Goal: Task Accomplishment & Management: Manage account settings

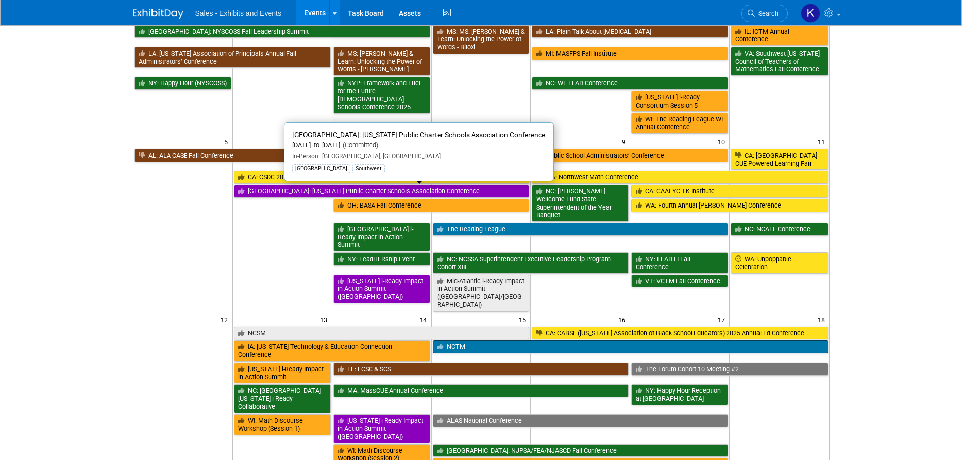
scroll to position [101, 0]
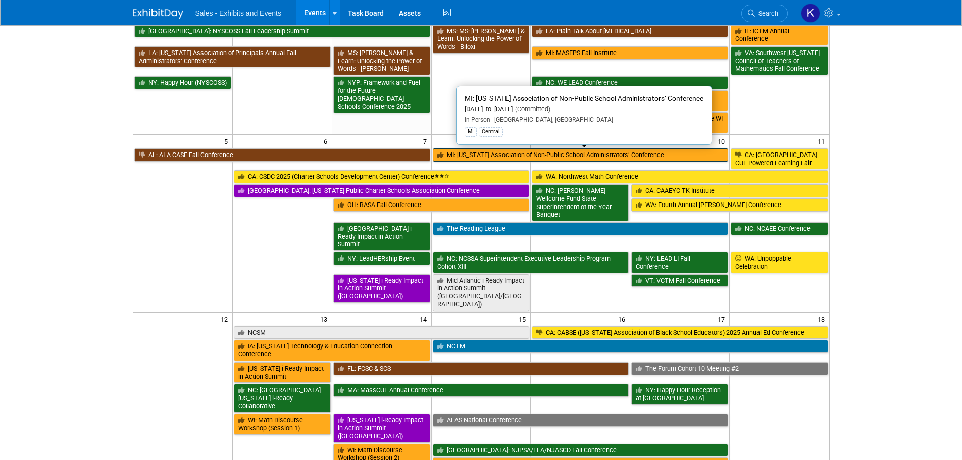
click at [548, 157] on link "MI: [US_STATE] Association of Non-Public School Administrators’ Conference" at bounding box center [581, 155] width 296 height 13
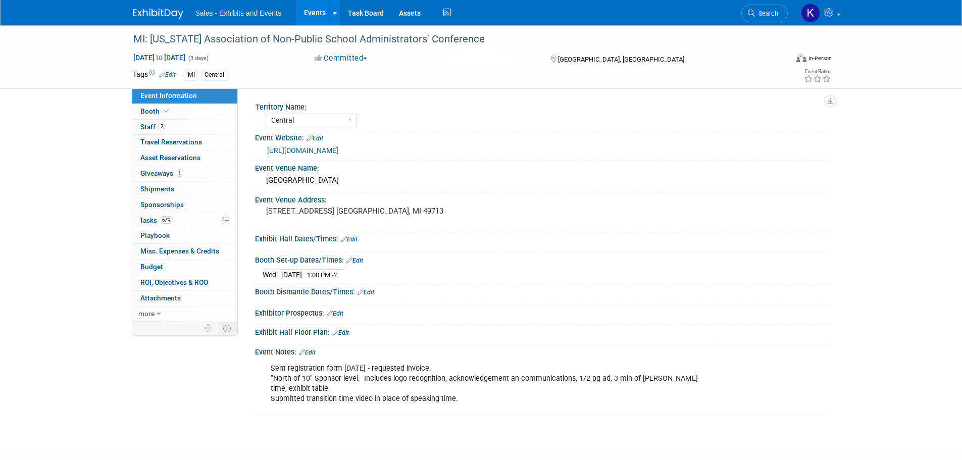
select select "Central"
click at [146, 220] on span "Tasks 67%" at bounding box center [156, 220] width 34 height 8
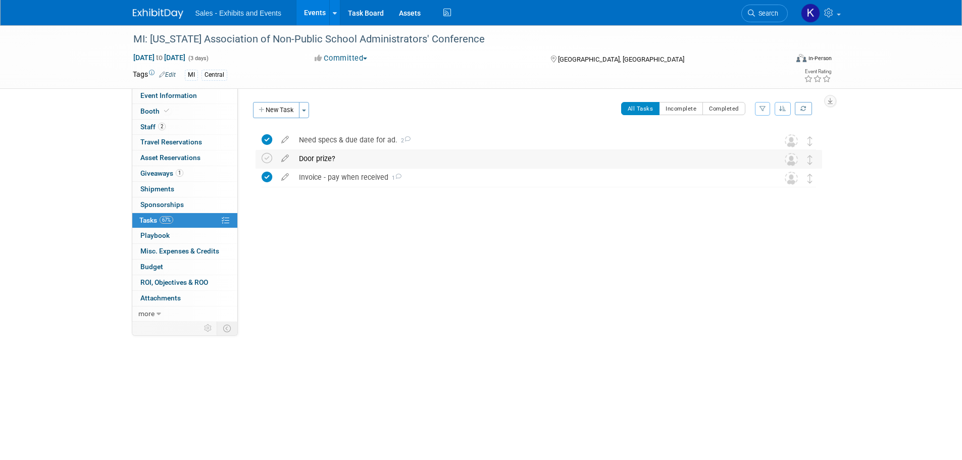
click at [324, 162] on div "Door prize?" at bounding box center [529, 158] width 471 height 17
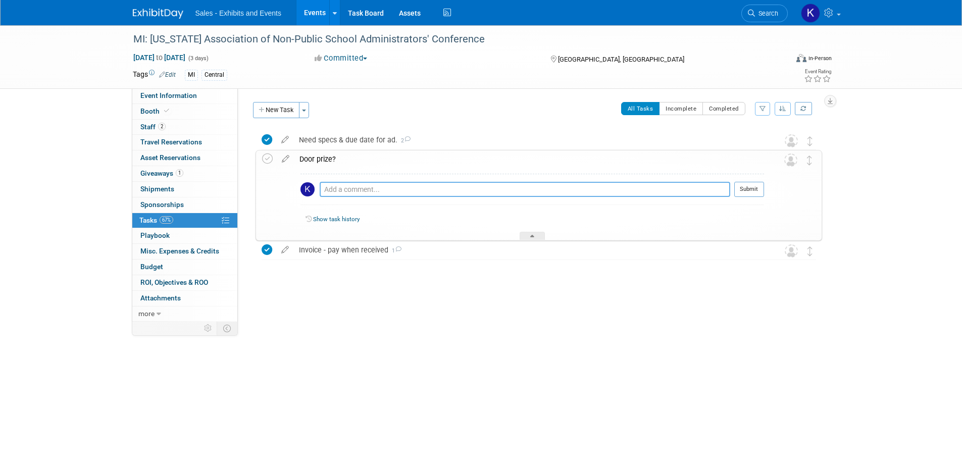
drag, startPoint x: 369, startPoint y: 190, endPoint x: 377, endPoint y: 193, distance: 8.8
click at [370, 190] on textarea at bounding box center [525, 189] width 411 height 15
type textarea "Per Vikki 9/30, she is handling."
click at [755, 186] on button "Submit" at bounding box center [749, 189] width 30 height 15
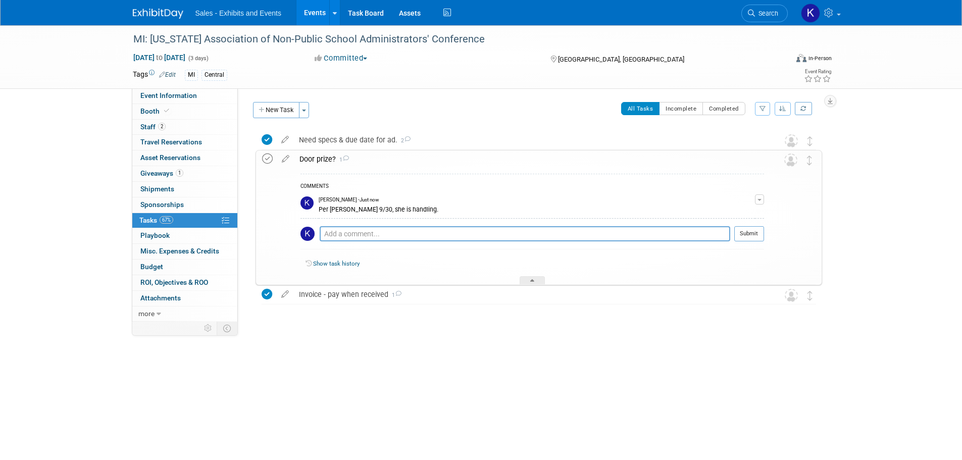
click at [264, 158] on icon at bounding box center [267, 159] width 11 height 11
click at [415, 157] on div "Door prize? 1" at bounding box center [530, 159] width 470 height 17
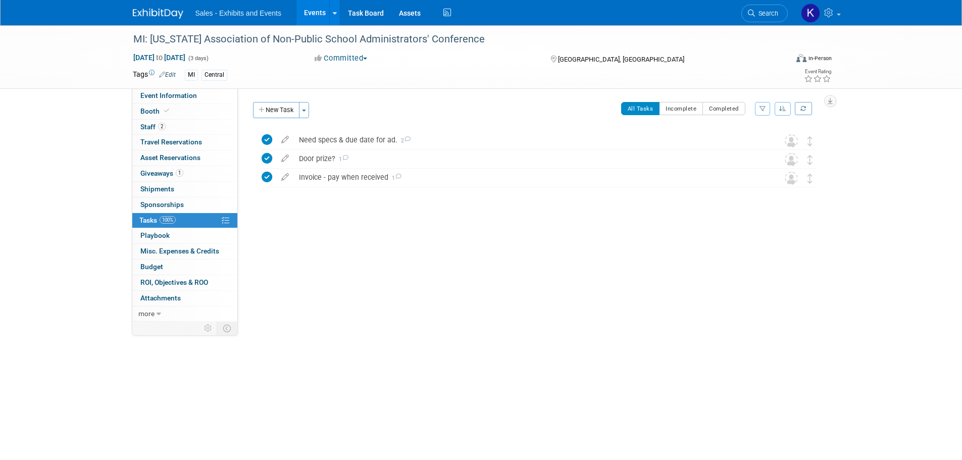
click at [148, 12] on img at bounding box center [158, 14] width 51 height 10
